Goal: Information Seeking & Learning: Learn about a topic

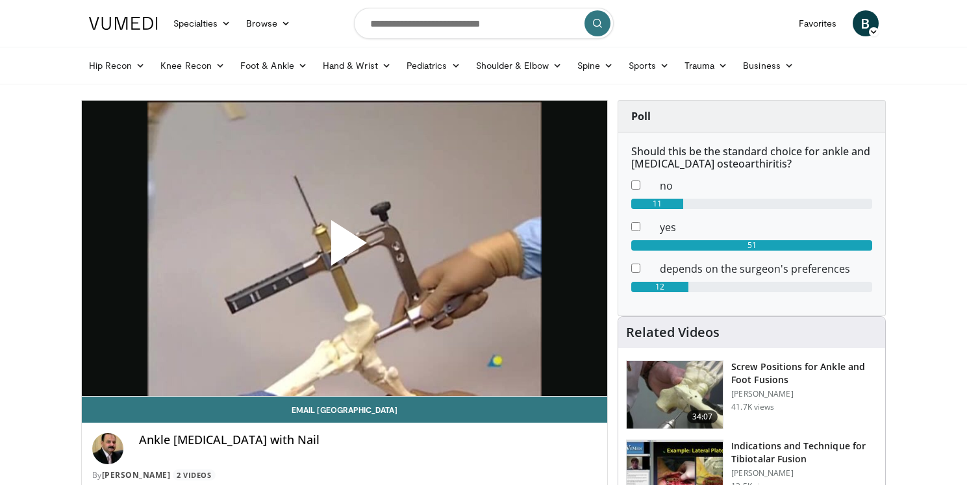
click at [344, 248] on span "Video Player" at bounding box center [344, 248] width 0 height 0
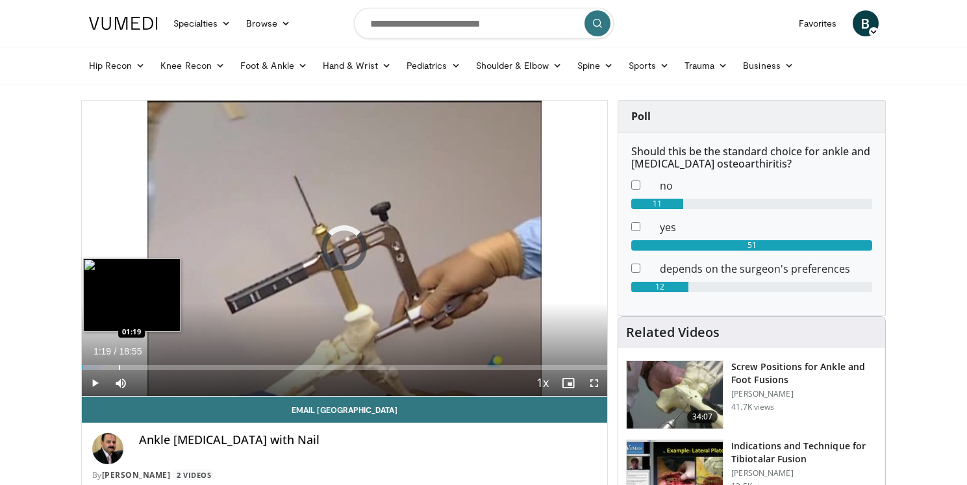
click at [119, 365] on div "Progress Bar" at bounding box center [119, 367] width 1 height 5
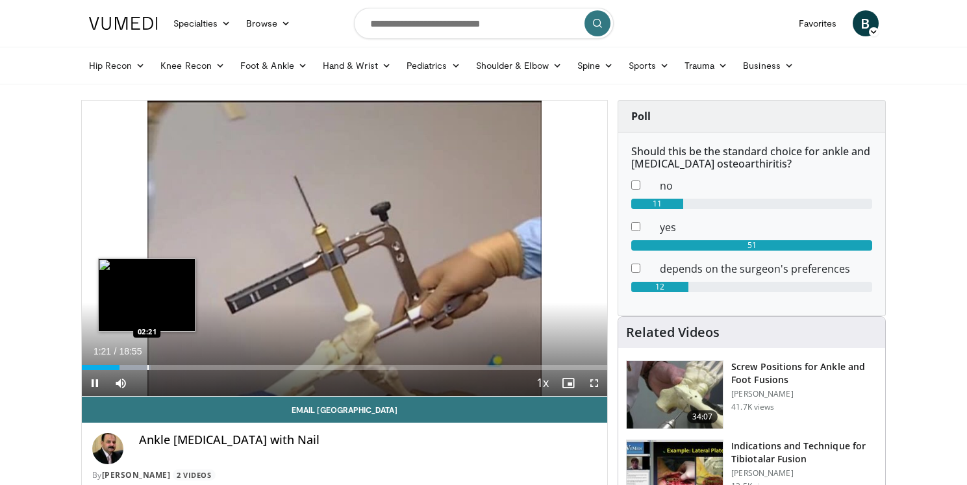
click at [147, 369] on div "Loaded : 13.19% 02:21 02:21" at bounding box center [345, 367] width 526 height 5
click at [159, 366] on div "Progress Bar" at bounding box center [156, 367] width 45 height 5
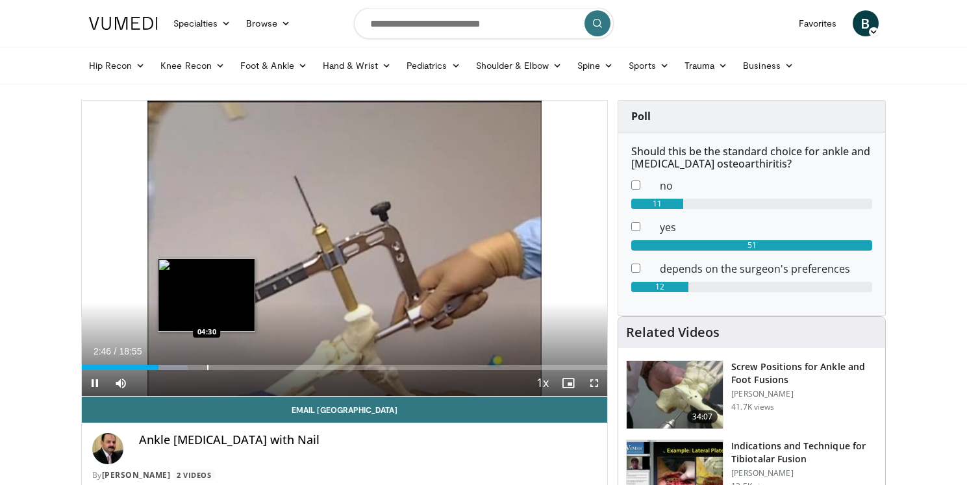
click at [207, 366] on div "Progress Bar" at bounding box center [207, 367] width 1 height 5
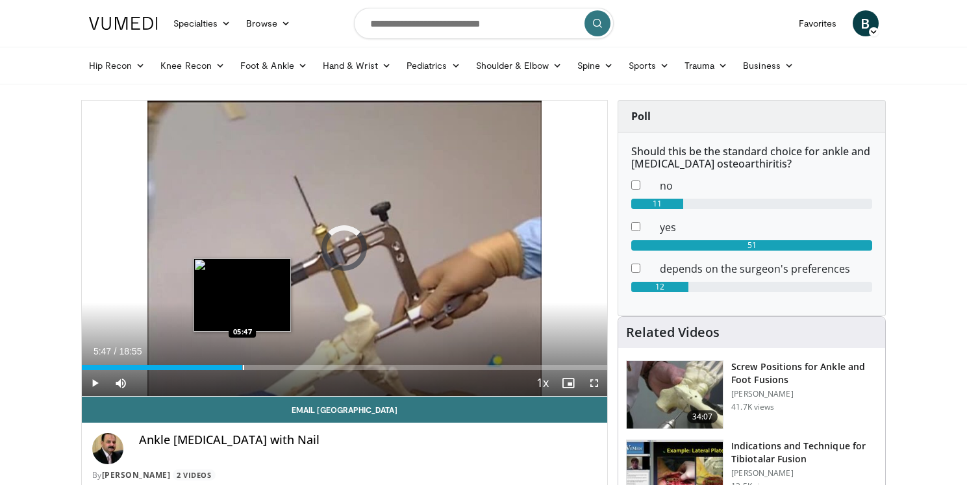
click at [243, 364] on div "Loaded : 26.43% 05:47 05:47" at bounding box center [345, 364] width 526 height 12
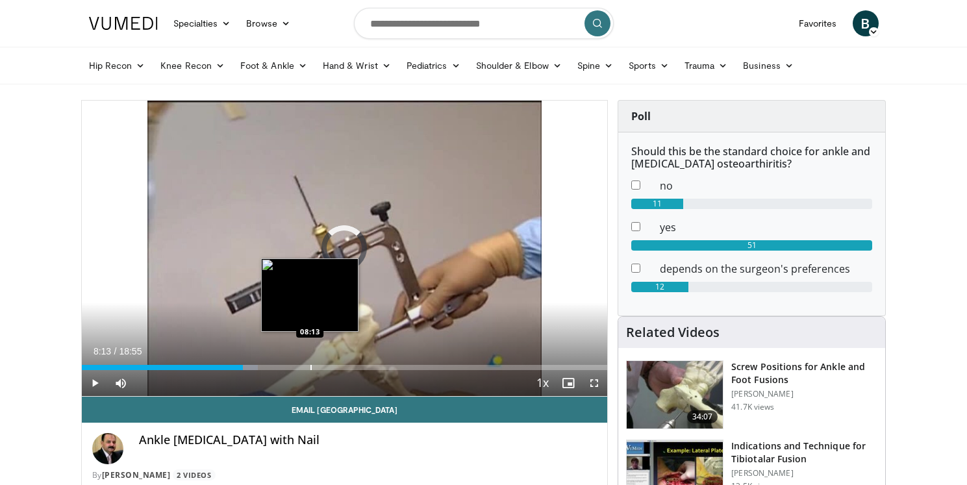
click at [310, 368] on div "Loaded : 33.48% 05:48 08:13" at bounding box center [345, 367] width 526 height 5
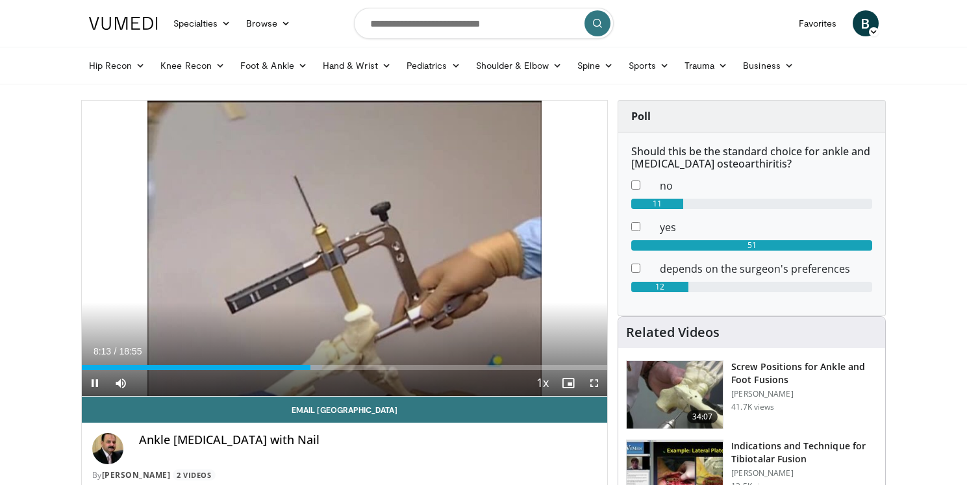
click at [386, 371] on div "Current Time 8:13 / Duration 18:55 Pause Skip Backward Skip Forward Mute Loaded…" at bounding box center [345, 383] width 526 height 26
click at [468, 376] on div "Current Time 8:15 / Duration 18:55 Pause Skip Backward Skip Forward Mute Loaded…" at bounding box center [345, 383] width 526 height 26
click at [496, 353] on div "Current Time 8:16 / Duration 18:55" at bounding box center [345, 352] width 526 height 12
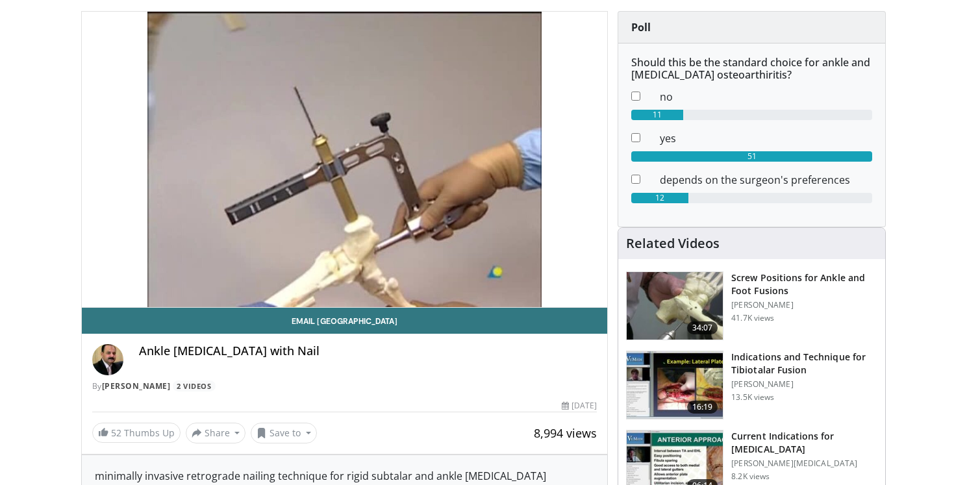
scroll to position [90, 0]
click at [496, 353] on h4 "Ankle Arthrodesis with Nail" at bounding box center [368, 351] width 459 height 14
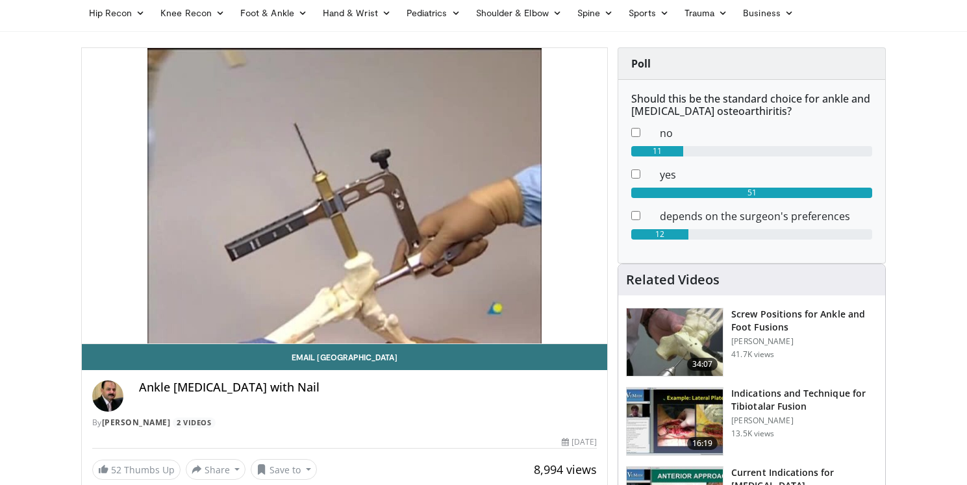
scroll to position [48, 0]
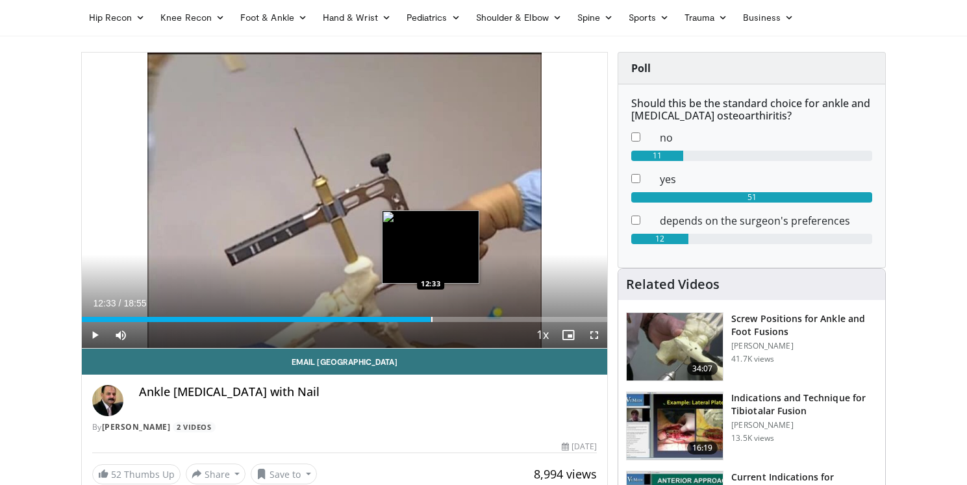
click at [431, 320] on div "Progress Bar" at bounding box center [431, 319] width 1 height 5
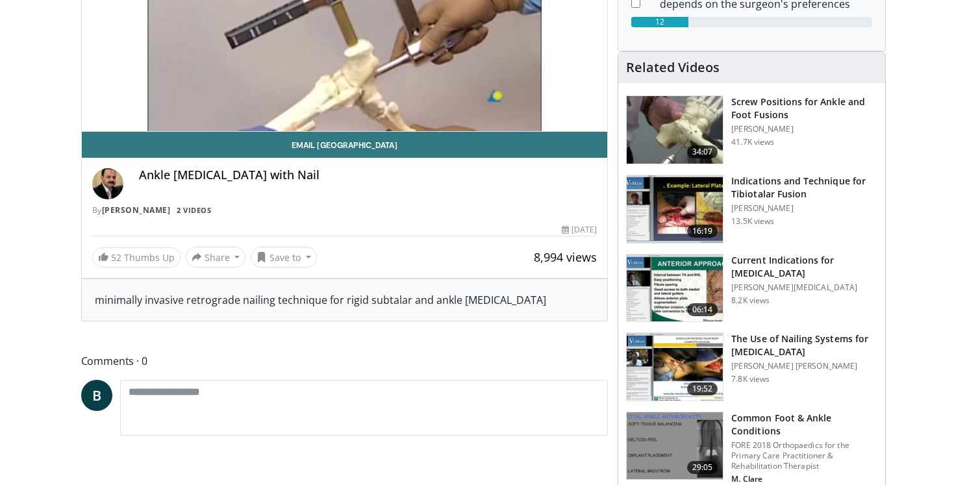
scroll to position [329, 0]
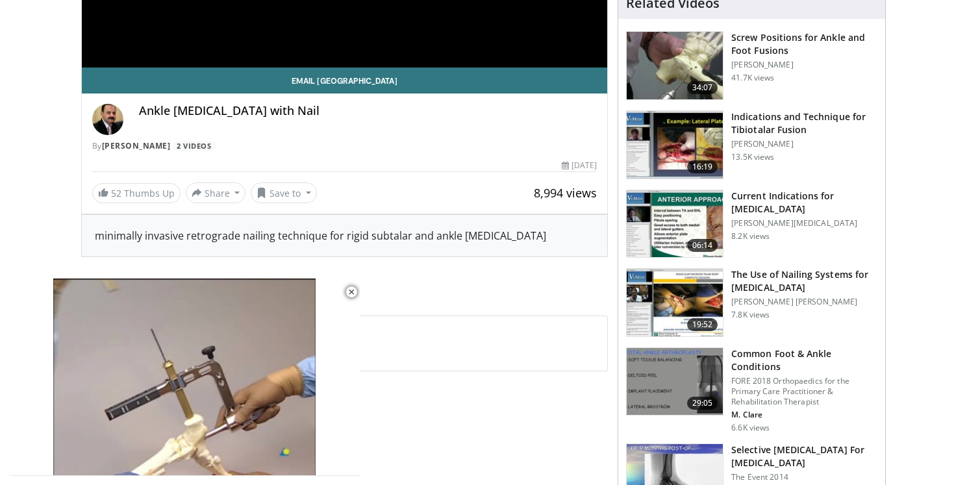
click at [767, 275] on h3 "The Use of Nailing Systems for Ankle Fusion" at bounding box center [805, 281] width 146 height 26
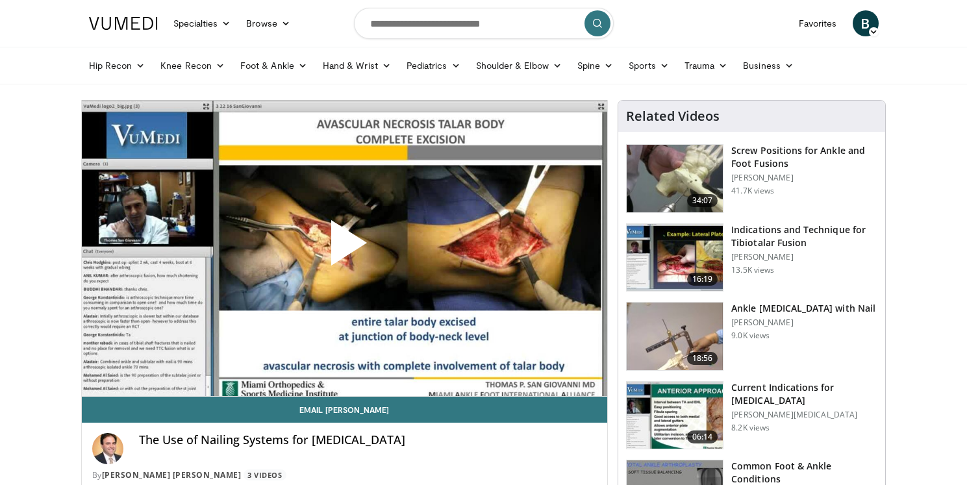
click at [344, 248] on span "Video Player" at bounding box center [344, 248] width 0 height 0
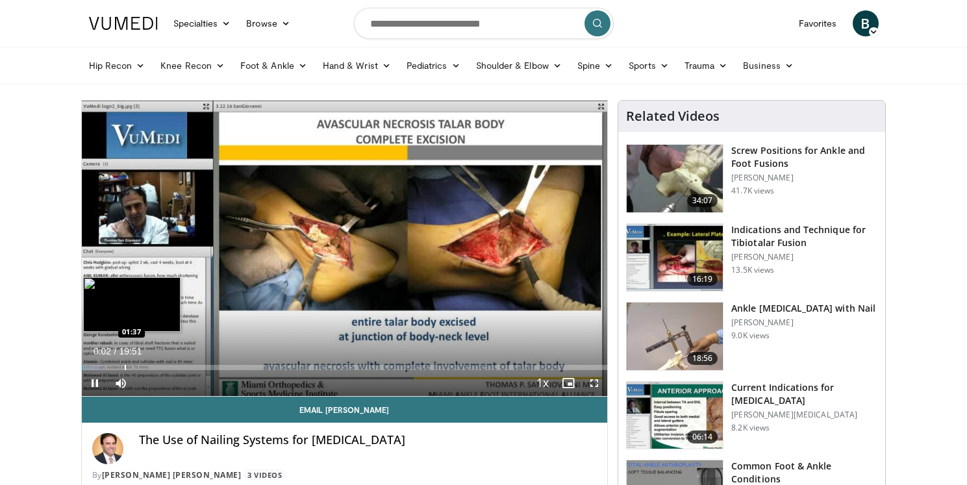
click at [124, 364] on div "Loaded : 3.34% 00:02 01:37" at bounding box center [345, 364] width 526 height 12
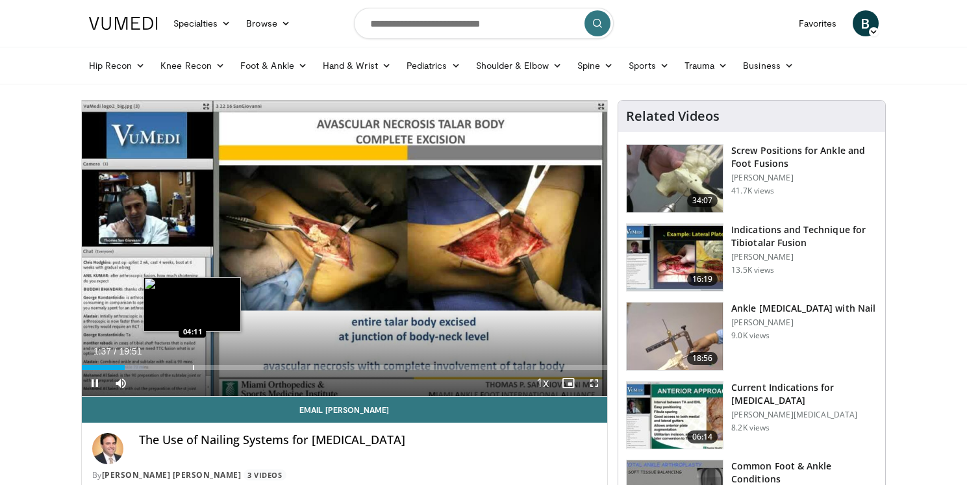
click at [186, 368] on div "Loaded : 11.75% 01:37 04:11" at bounding box center [345, 367] width 526 height 5
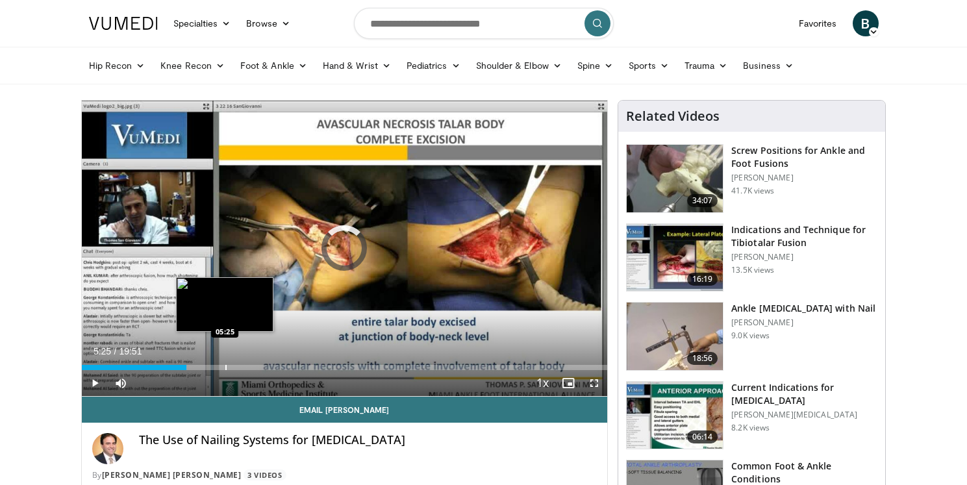
click at [225, 366] on div "Progress Bar" at bounding box center [225, 367] width 1 height 5
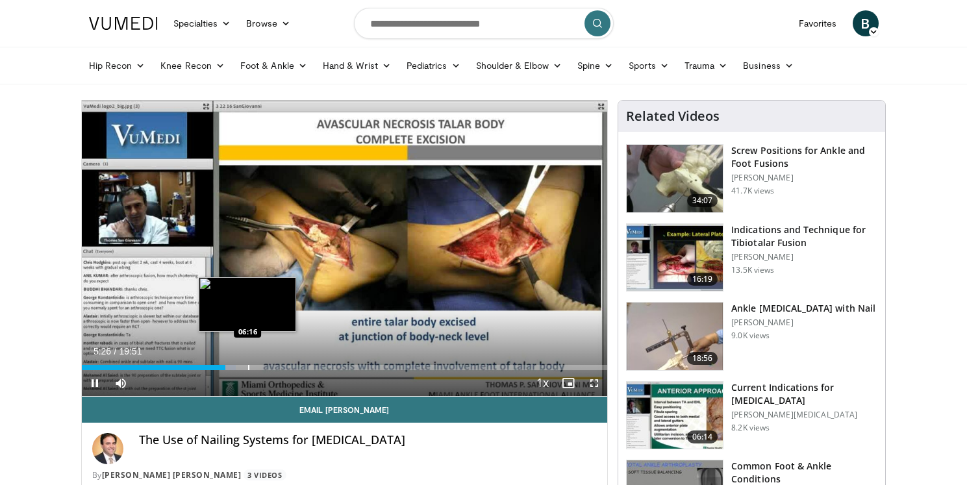
click at [248, 368] on video-js "**********" at bounding box center [345, 249] width 526 height 296
click at [239, 367] on div "Progress Bar" at bounding box center [239, 367] width 1 height 5
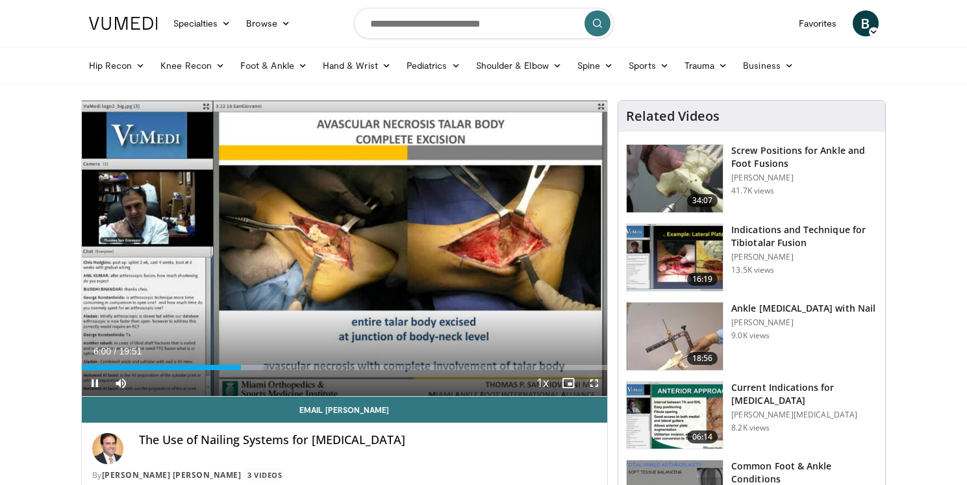
click at [596, 385] on span "Video Player" at bounding box center [594, 383] width 26 height 26
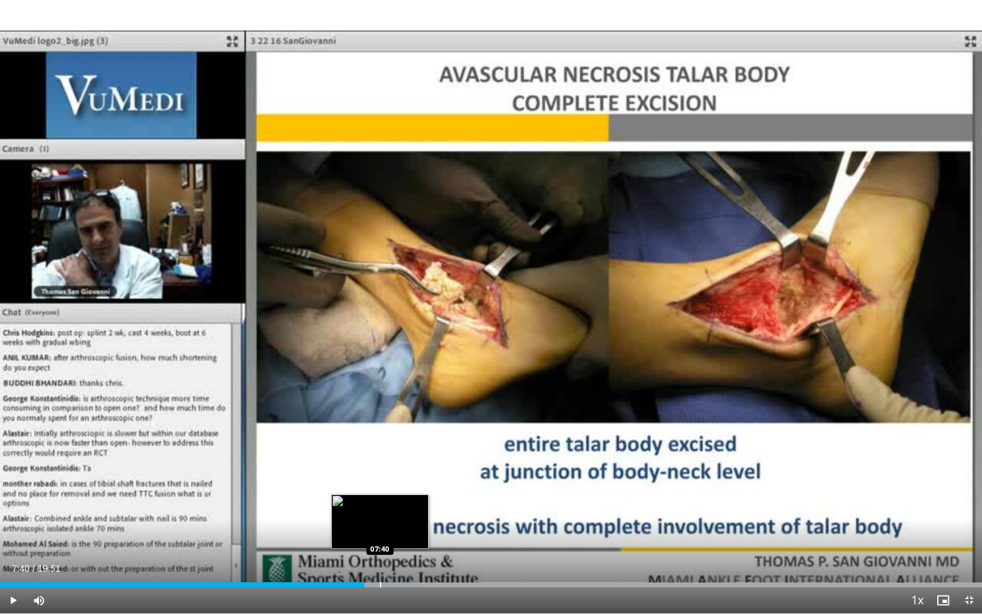
click at [380, 485] on div "Progress Bar" at bounding box center [380, 584] width 1 height 5
click at [407, 485] on div "Loaded : 44.41% 07:42 08:10" at bounding box center [491, 581] width 982 height 12
click at [394, 485] on div "Loaded : 46.93% 07:58 07:58" at bounding box center [491, 581] width 982 height 12
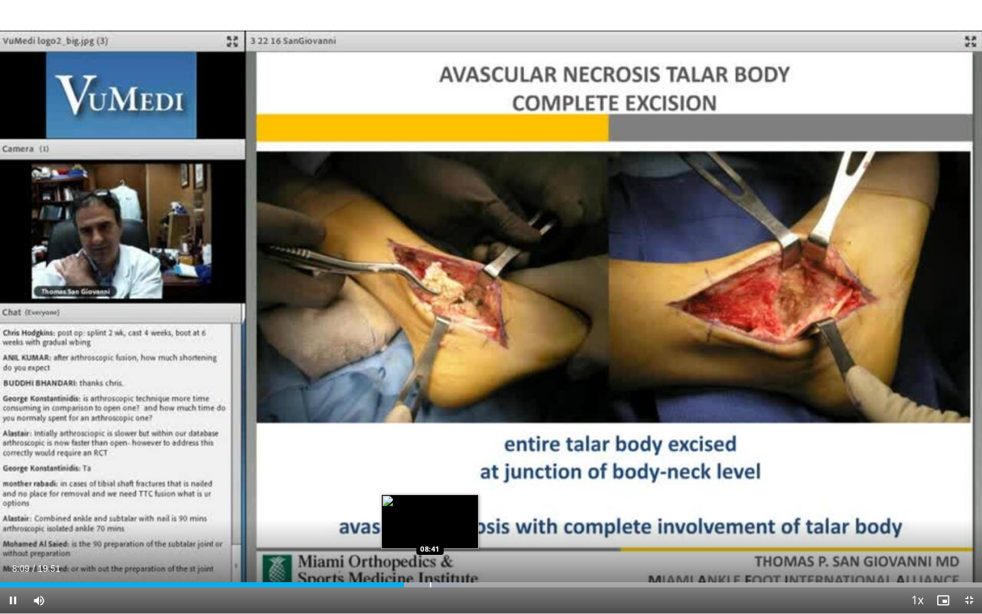
click at [429, 485] on div "Loaded : 46.93% 08:09 08:41" at bounding box center [491, 584] width 982 height 5
click at [455, 485] on div "Loaded : 47.76% 08:42 09:12" at bounding box center [491, 581] width 982 height 12
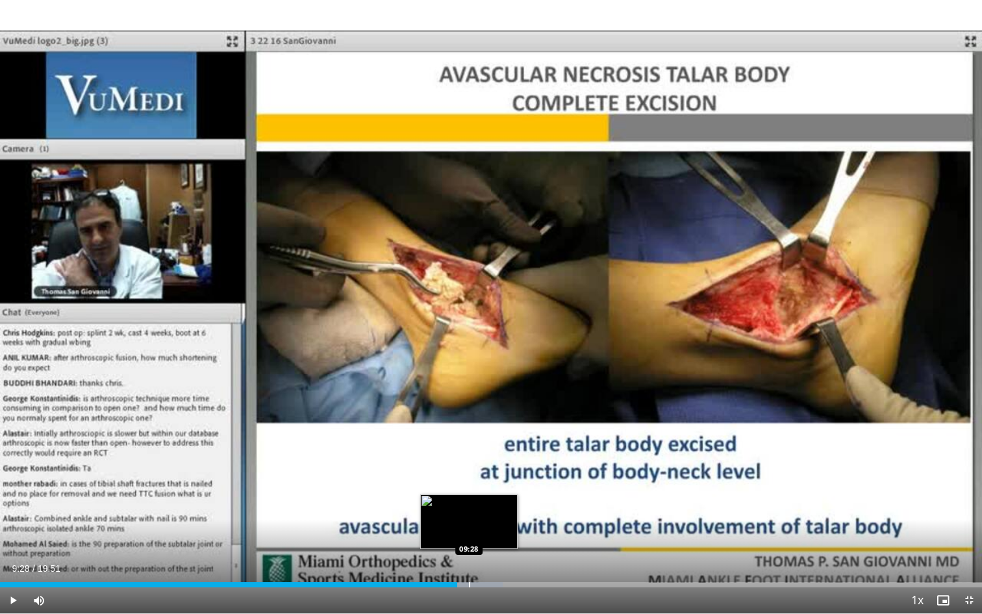
click at [469, 485] on div "Progress Bar" at bounding box center [469, 584] width 1 height 5
click at [488, 485] on div "Progress Bar" at bounding box center [488, 584] width 1 height 5
click at [505, 485] on div "Progress Bar" at bounding box center [504, 584] width 1 height 5
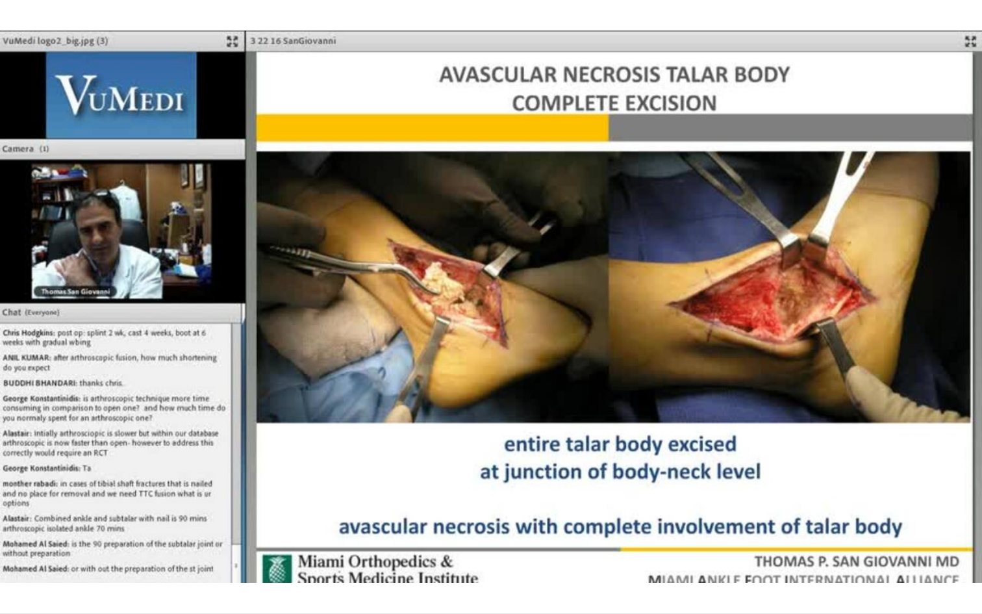
click at [546, 485] on video-js "**********" at bounding box center [491, 307] width 982 height 614
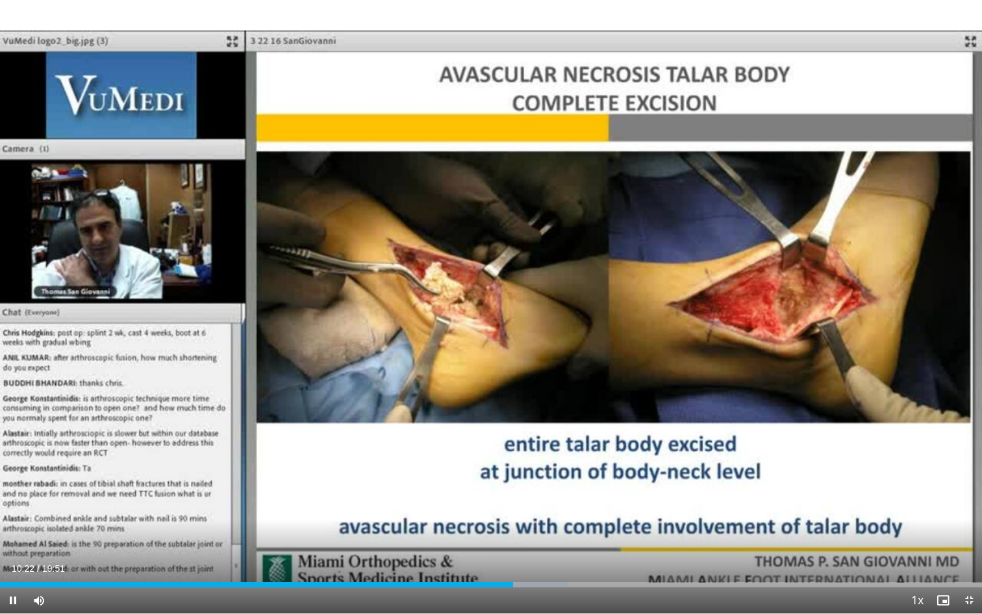
click at [531, 485] on div "Current Time 10:22 / Duration 19:51 Pause Skip Backward Skip Forward Mute Loade…" at bounding box center [491, 600] width 982 height 26
click at [542, 485] on div "Progress Bar" at bounding box center [542, 584] width 1 height 5
click at [578, 485] on div "Progress Bar" at bounding box center [578, 584] width 1 height 5
click at [596, 485] on div "Loaded : 60.43% 11:42 12:03" at bounding box center [491, 581] width 982 height 12
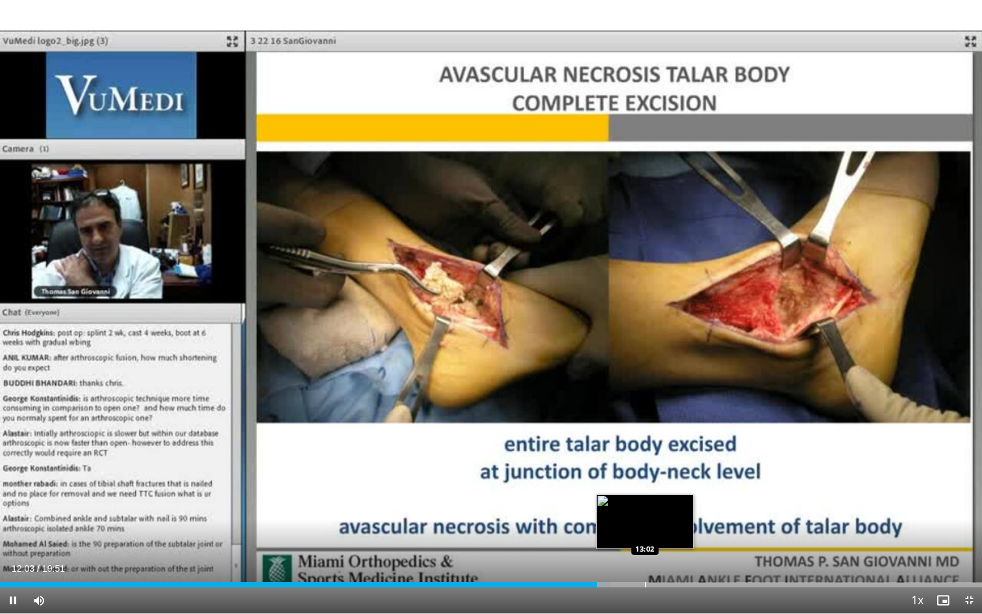
click at [645, 485] on div "Loaded : 62.10% 12:03 13:02" at bounding box center [491, 581] width 982 height 12
click at [667, 485] on div "Loaded : 67.98% 13:03 13:27" at bounding box center [491, 581] width 982 height 12
click at [680, 485] on div "Loaded : 72.17% 13:31 13:44" at bounding box center [491, 581] width 982 height 12
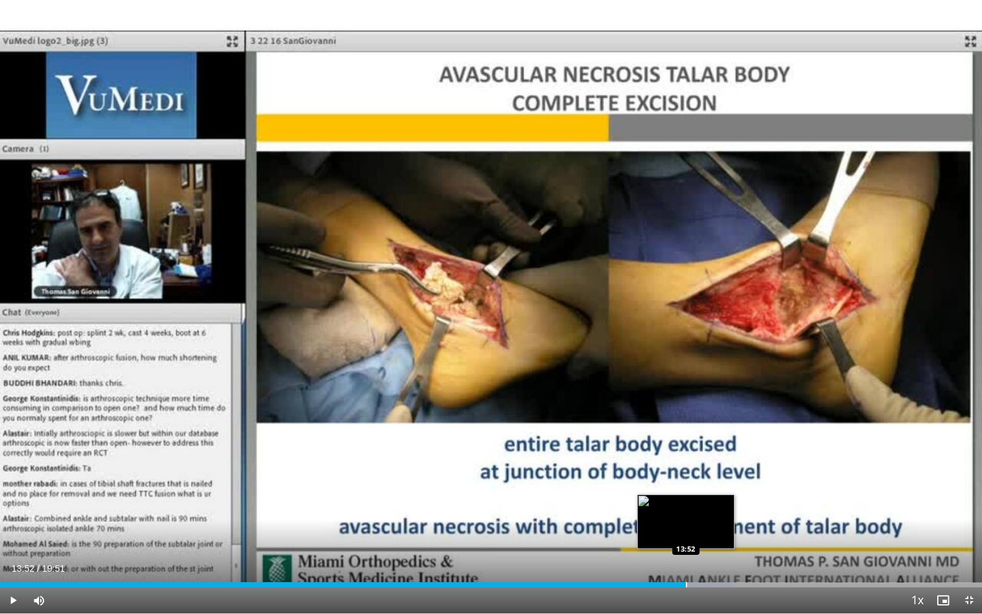
click at [686, 485] on div "Loaded : 74.58% 13:52 13:52" at bounding box center [491, 581] width 982 height 12
click at [696, 485] on div "Loaded : 75.42% 13:53 14:03" at bounding box center [491, 581] width 982 height 12
click at [707, 485] on div "Progress Bar" at bounding box center [707, 584] width 1 height 5
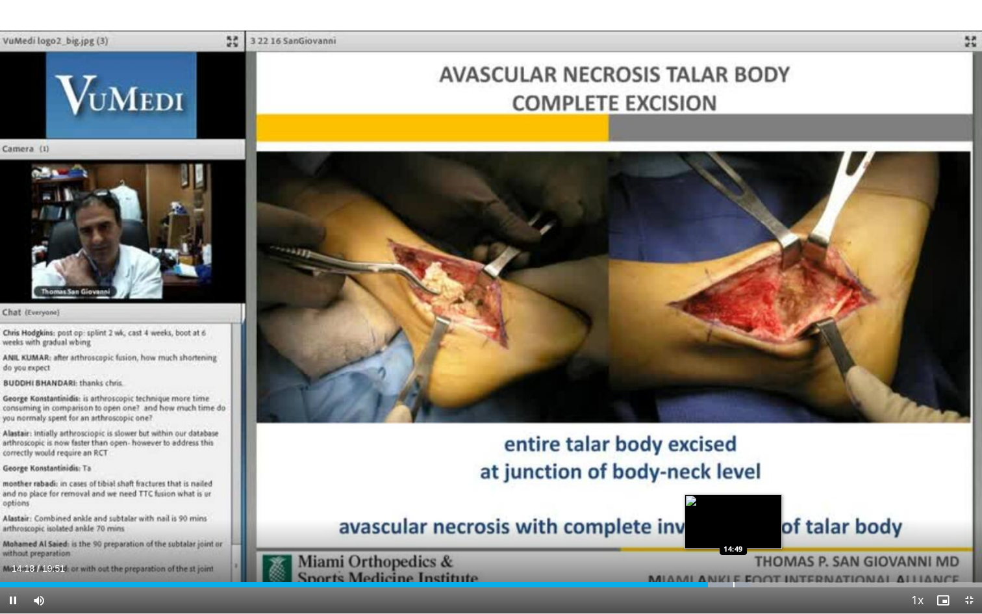
click at [738, 485] on div "Loaded : 76.37% 14:18 14:49" at bounding box center [491, 581] width 982 height 12
click at [750, 485] on div "Progress Bar" at bounding box center [749, 584] width 1 height 5
click at [762, 485] on video-js "**********" at bounding box center [491, 307] width 982 height 614
click at [767, 485] on div "Progress Bar" at bounding box center [767, 584] width 1 height 5
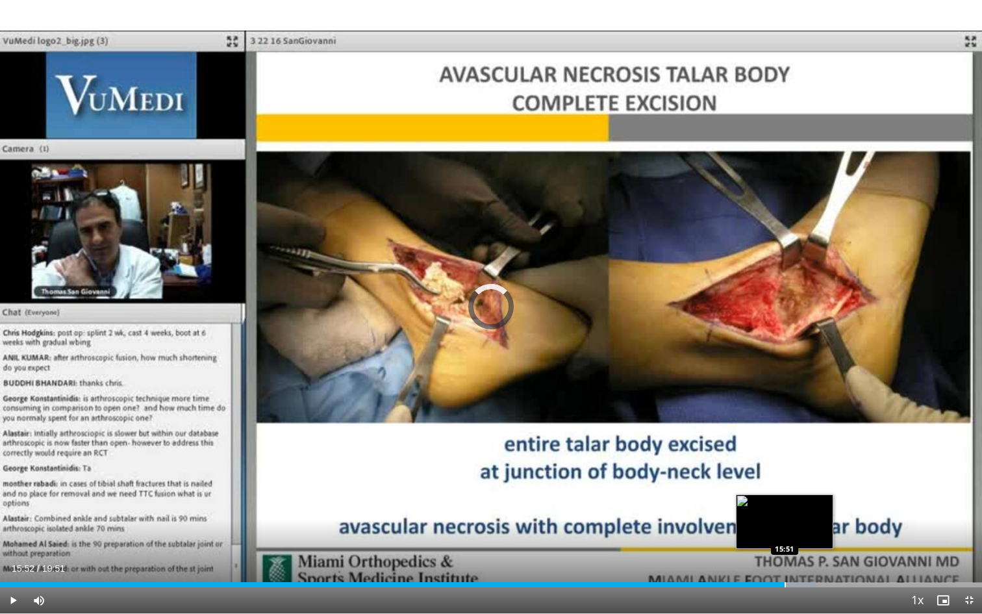
click at [785, 485] on div "Progress Bar" at bounding box center [785, 584] width 1 height 5
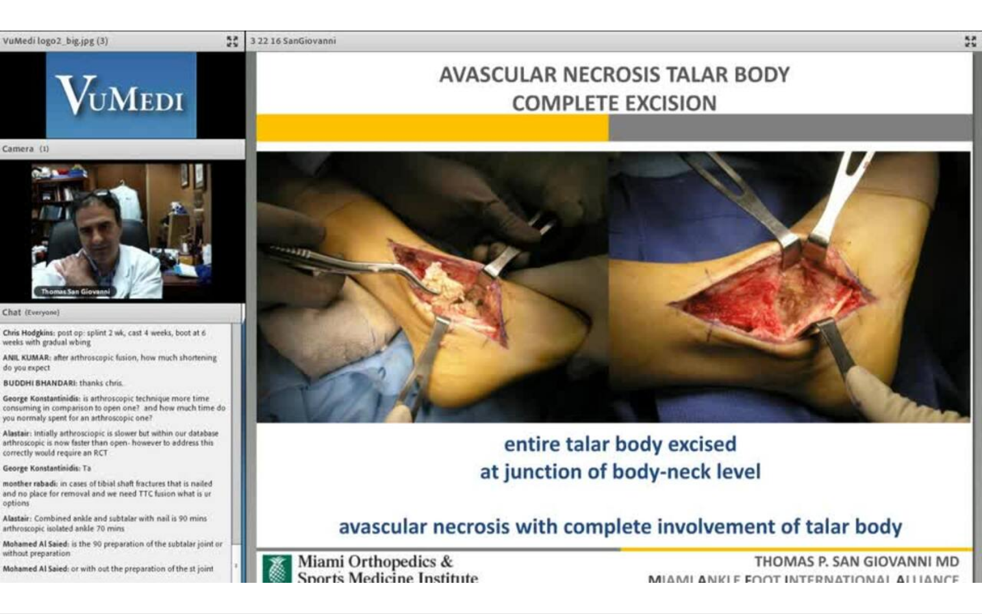
click at [785, 485] on div "10 seconds Tap to unmute" at bounding box center [491, 306] width 982 height 613
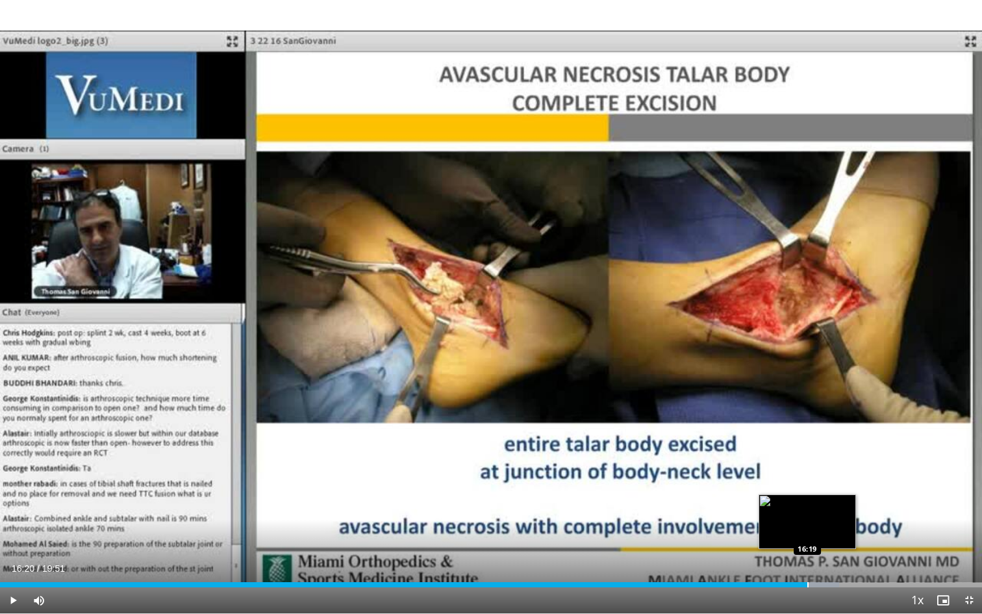
click at [808, 485] on div "Progress Bar" at bounding box center [808, 584] width 1 height 5
click at [830, 485] on div "Loaded : 87.99% 16:20 16:46" at bounding box center [491, 584] width 982 height 5
click at [852, 485] on div "Loaded : 89.67% 16:46 17:12" at bounding box center [491, 584] width 982 height 5
click at [14, 485] on span "Video Player" at bounding box center [13, 600] width 26 height 26
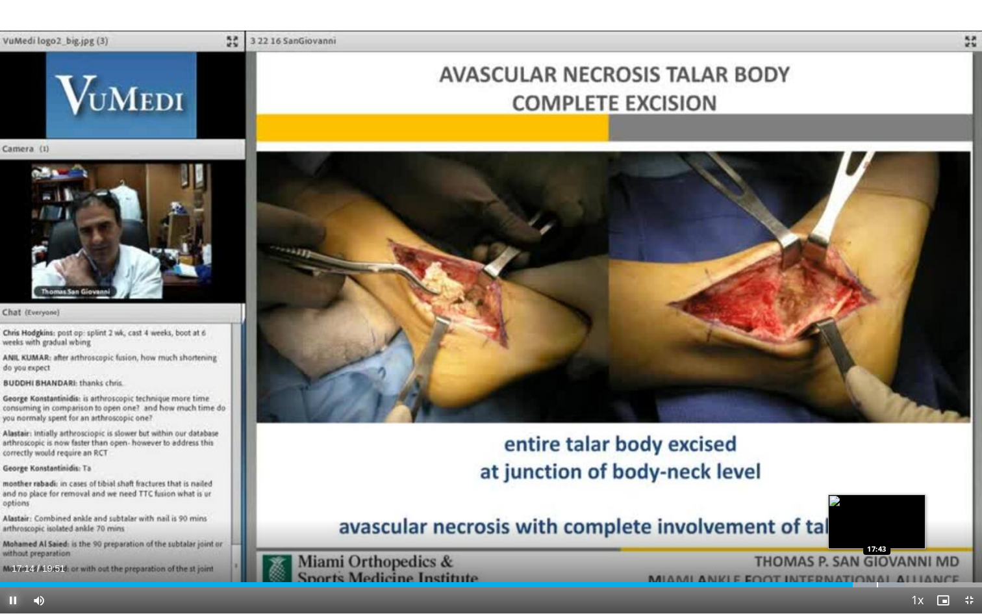
click at [877, 485] on div "Loaded : 92.18% 17:14 17:43" at bounding box center [491, 584] width 982 height 5
click at [877, 485] on div "17:43" at bounding box center [438, 584] width 877 height 5
click at [915, 485] on div "Loaded : 94.70% 17:44 18:29" at bounding box center [491, 581] width 982 height 12
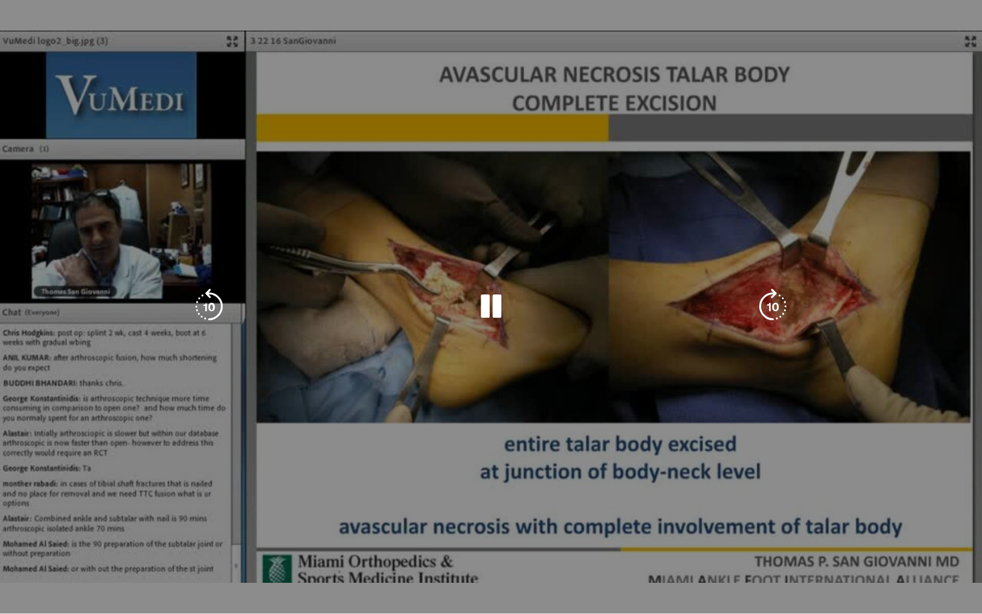
click at [962, 485] on span "Video Player" at bounding box center [969, 600] width 26 height 26
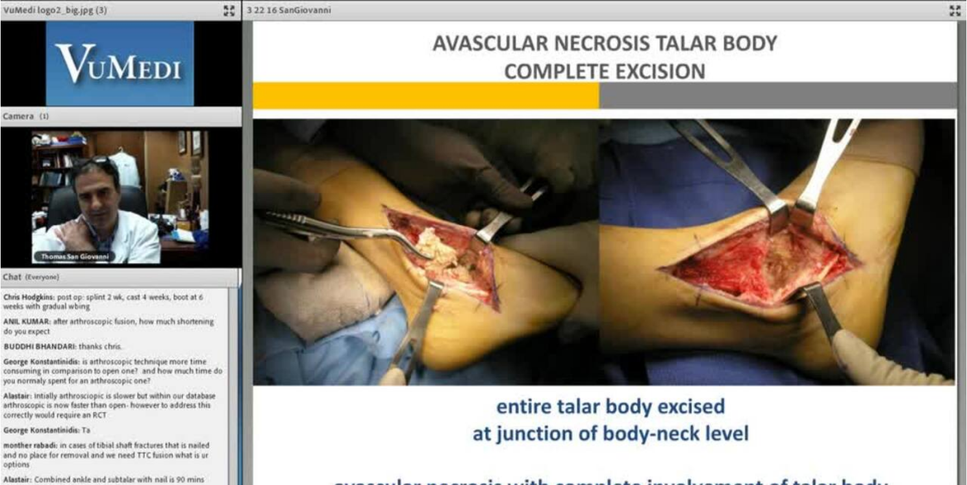
scroll to position [63, 0]
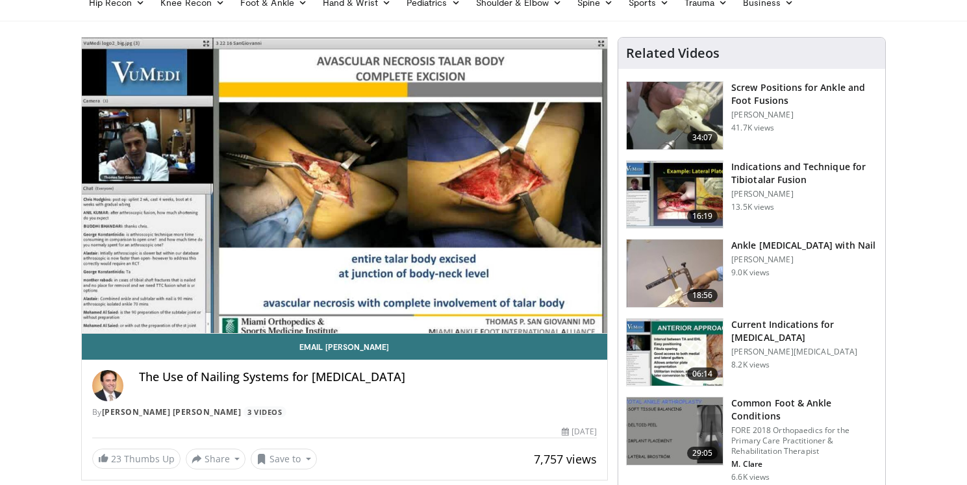
click at [789, 363] on div "8.2K views" at bounding box center [805, 365] width 146 height 10
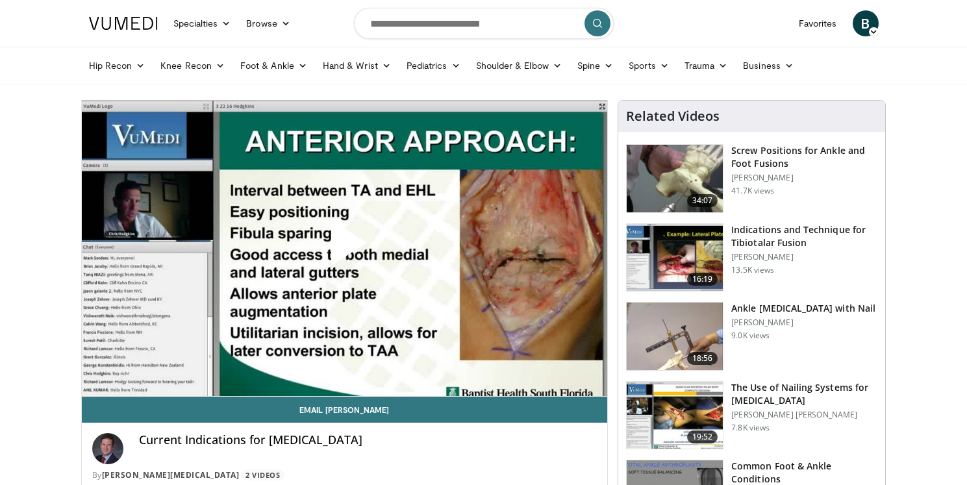
click at [760, 242] on h3 "Indications and Technique for Tibiotalar Fusion" at bounding box center [805, 236] width 146 height 26
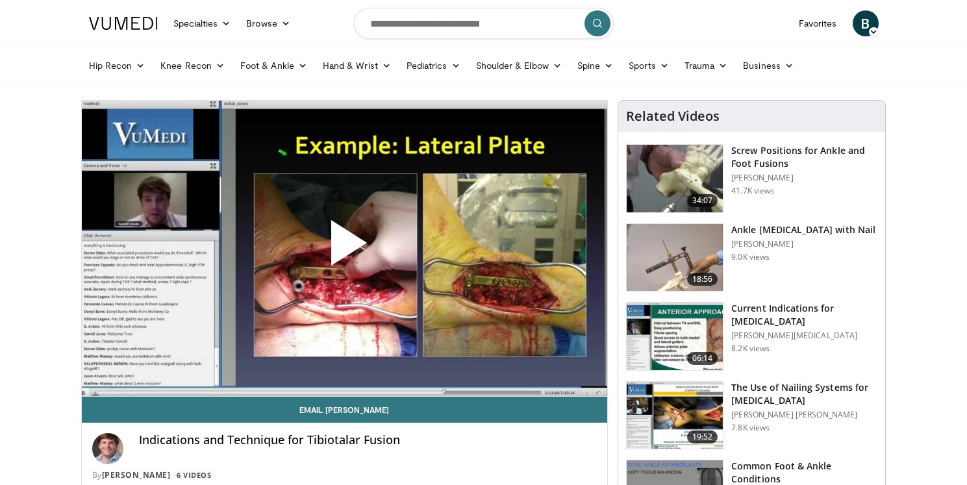
click at [344, 248] on span "Video Player" at bounding box center [344, 248] width 0 height 0
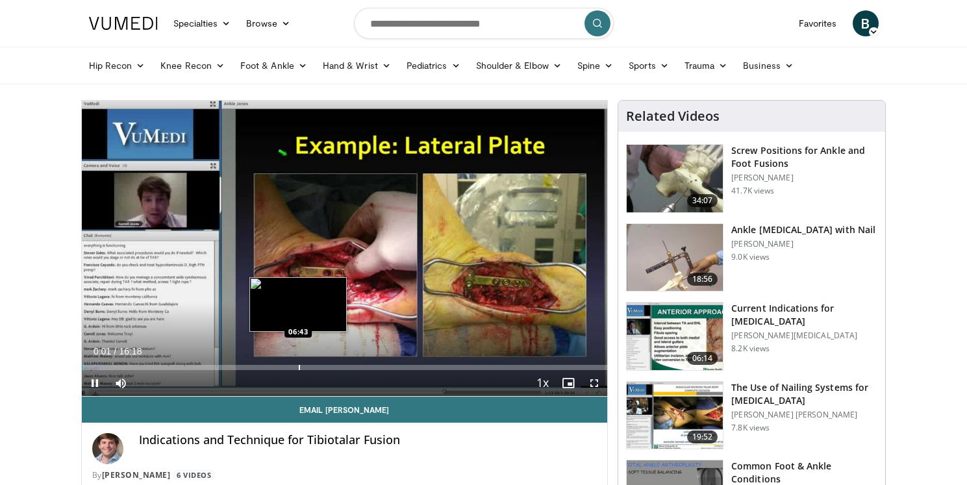
click at [298, 370] on div "Loaded : 4.08% 00:01 06:43" at bounding box center [345, 367] width 526 height 5
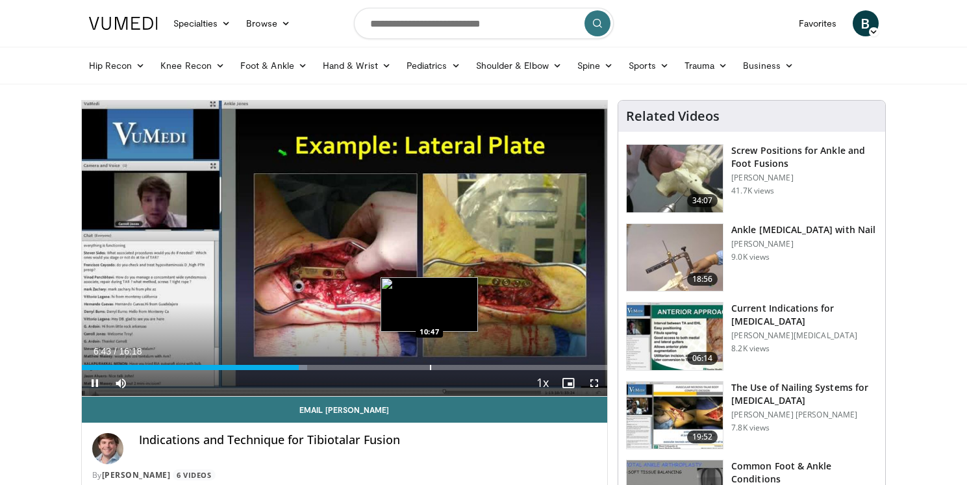
click at [430, 368] on div "Progress Bar" at bounding box center [430, 367] width 1 height 5
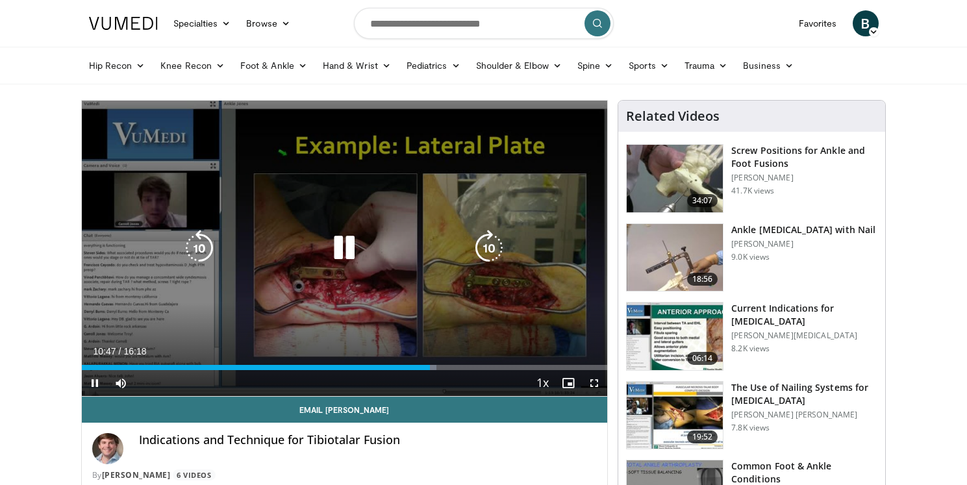
click at [502, 364] on div "Loaded : 67.48% 10:48 12:40" at bounding box center [345, 364] width 526 height 12
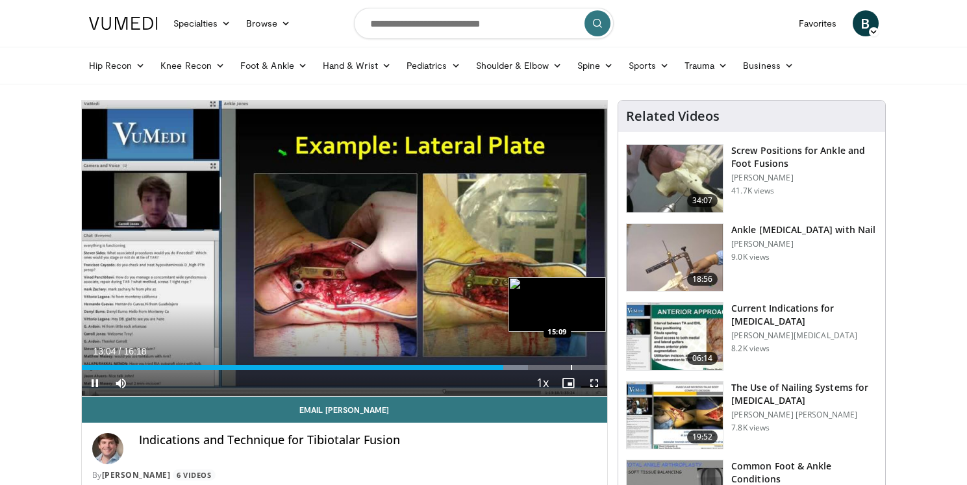
click at [570, 366] on div "Loaded : 84.86% 13:04 15:09" at bounding box center [345, 367] width 526 height 5
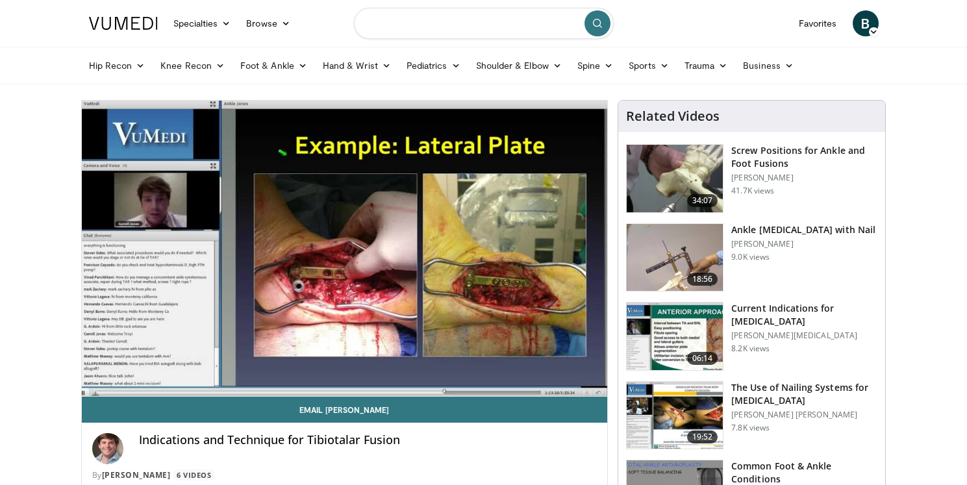
click at [427, 19] on input "Search topics, interventions" at bounding box center [484, 23] width 260 height 31
type input "**********"
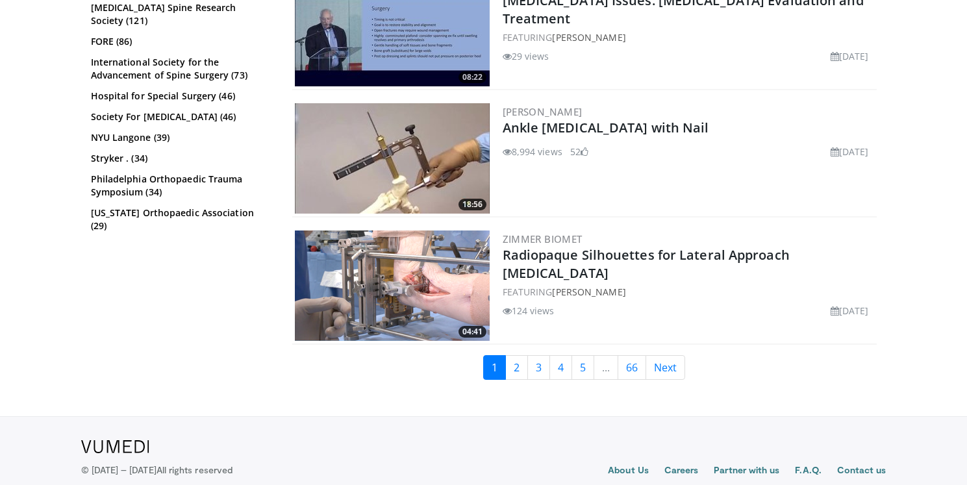
scroll to position [3006, 0]
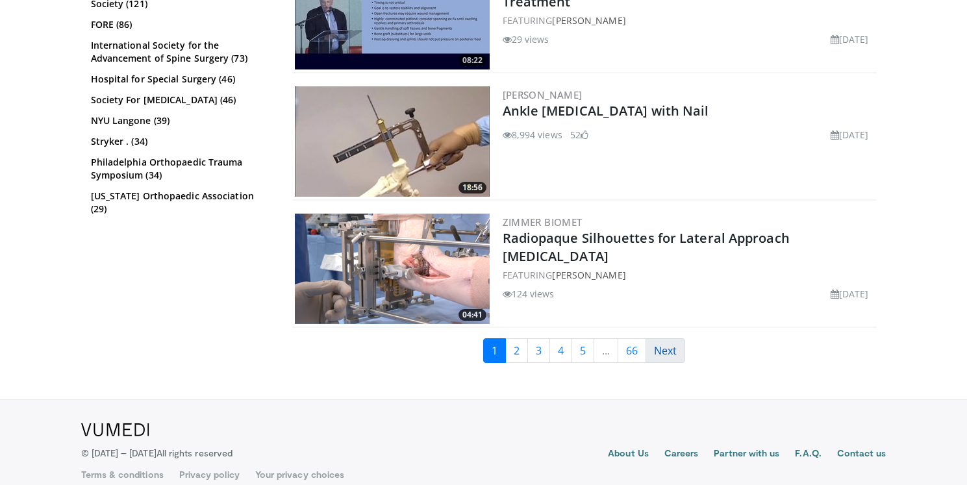
click at [674, 340] on link "Next" at bounding box center [666, 350] width 40 height 25
